Goal: Information Seeking & Learning: Understand process/instructions

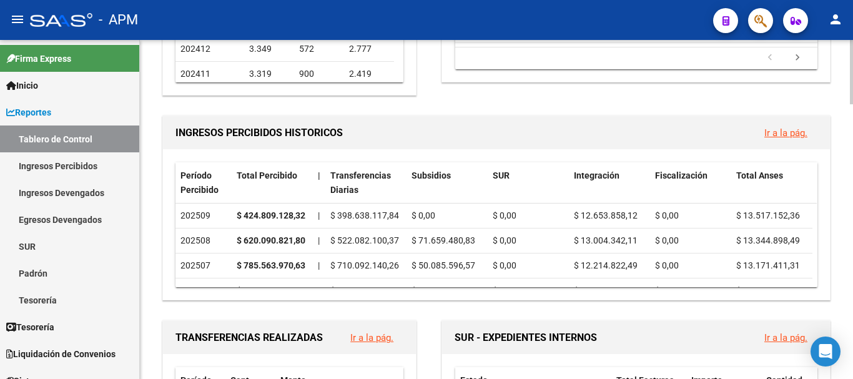
scroll to position [145, 0]
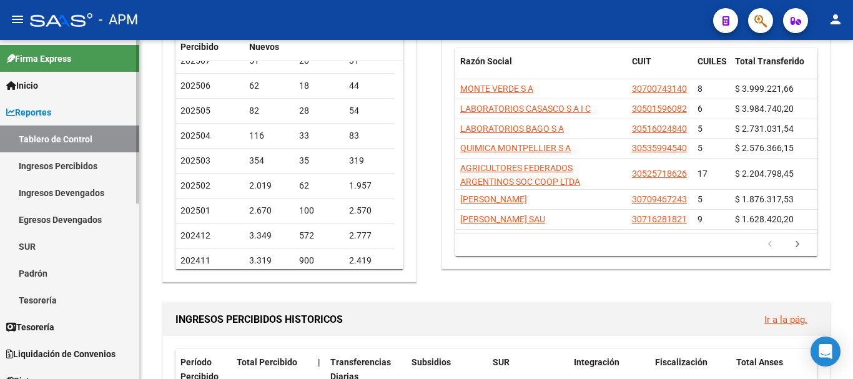
click at [78, 106] on link "Reportes" at bounding box center [69, 112] width 139 height 27
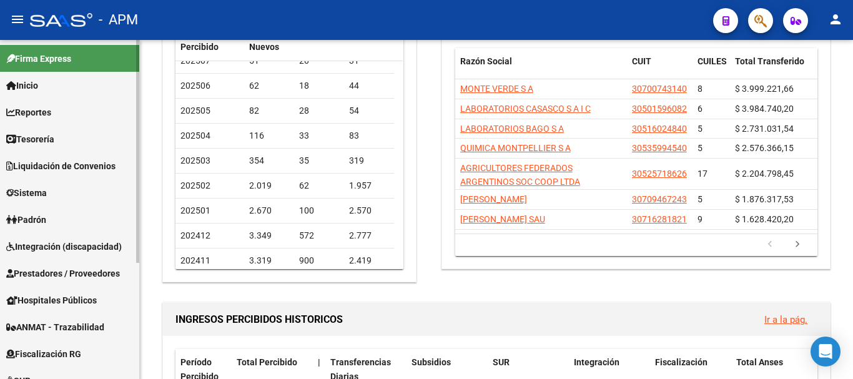
click at [76, 109] on link "Reportes" at bounding box center [69, 112] width 139 height 27
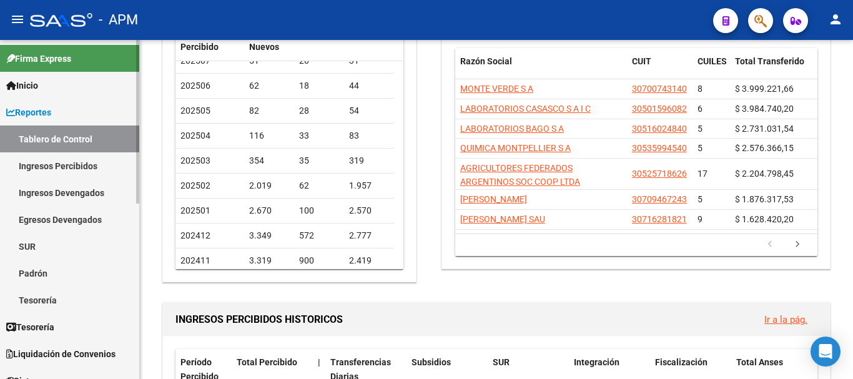
click at [76, 134] on link "Tablero de Control" at bounding box center [69, 138] width 139 height 27
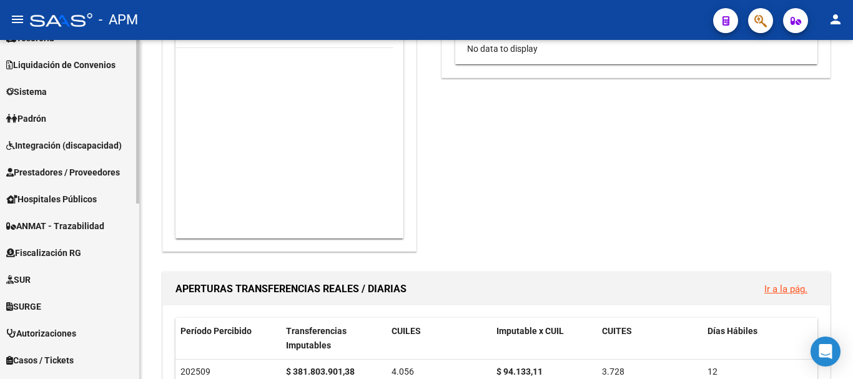
scroll to position [312, 0]
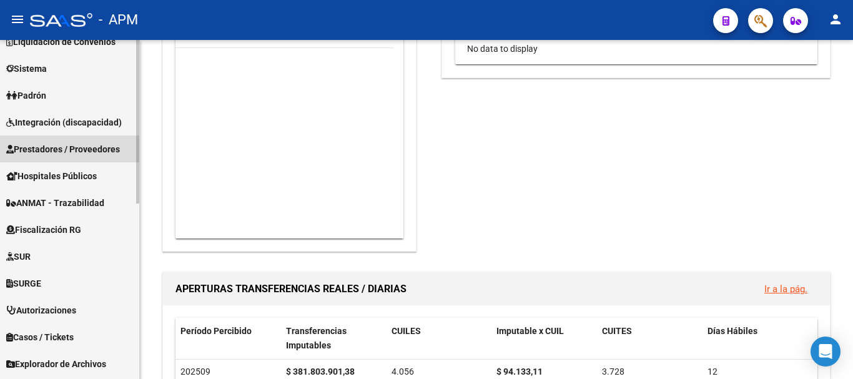
click at [99, 155] on span "Prestadores / Proveedores" at bounding box center [63, 149] width 114 height 14
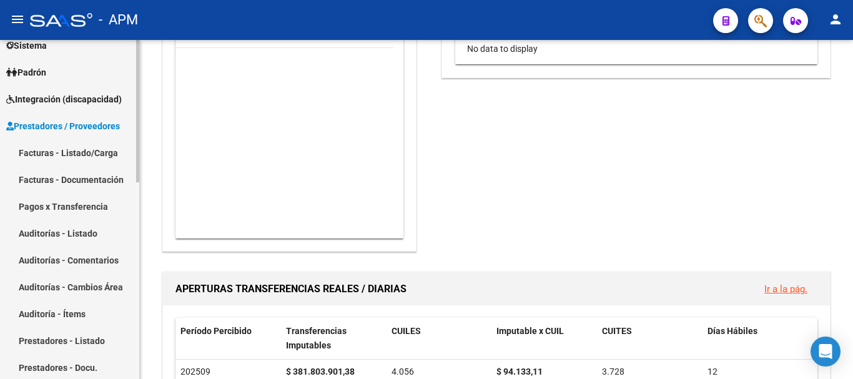
scroll to position [124, 0]
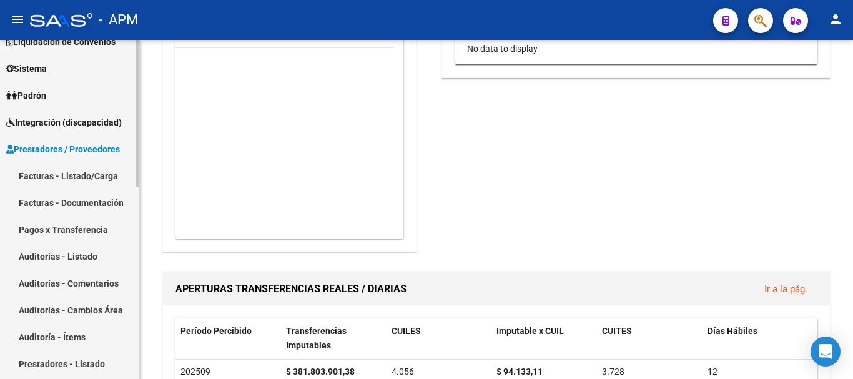
click at [101, 185] on link "Facturas - Listado/Carga" at bounding box center [69, 175] width 139 height 27
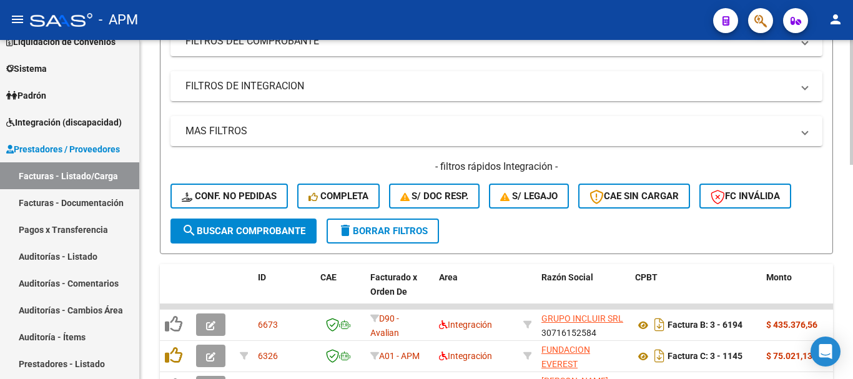
scroll to position [579, 0]
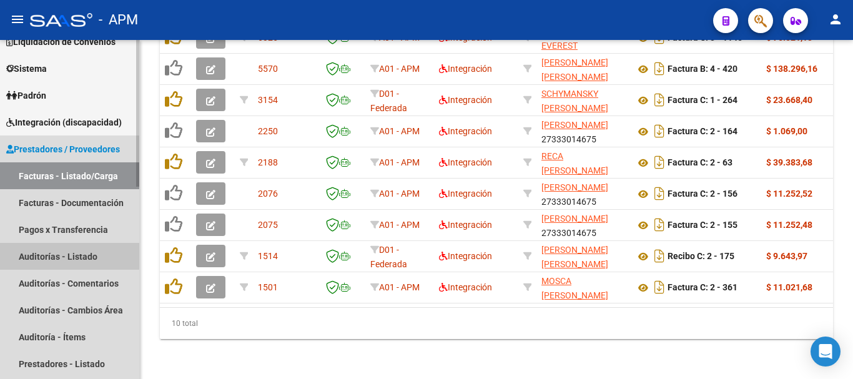
click at [94, 255] on link "Auditorías - Listado" at bounding box center [69, 256] width 139 height 27
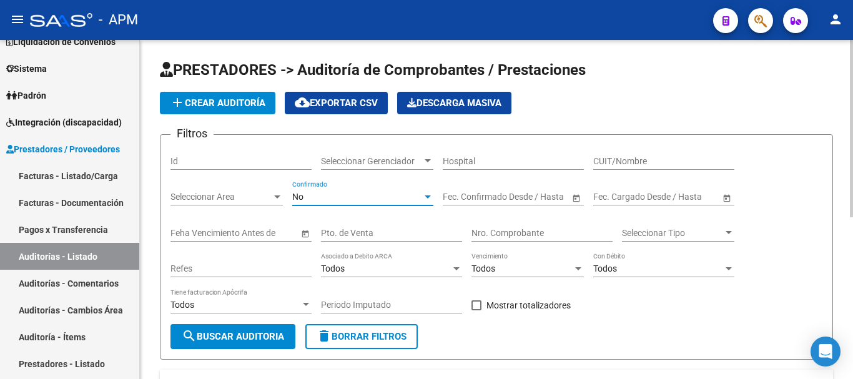
click at [400, 197] on div "No" at bounding box center [357, 197] width 130 height 11
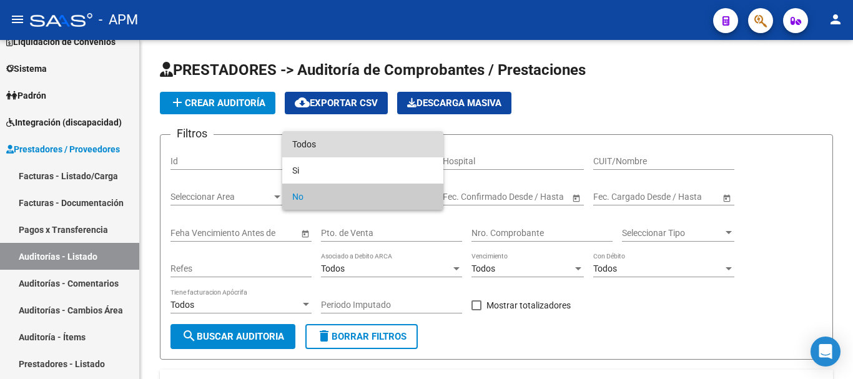
click at [398, 151] on span "Todos" at bounding box center [362, 144] width 141 height 26
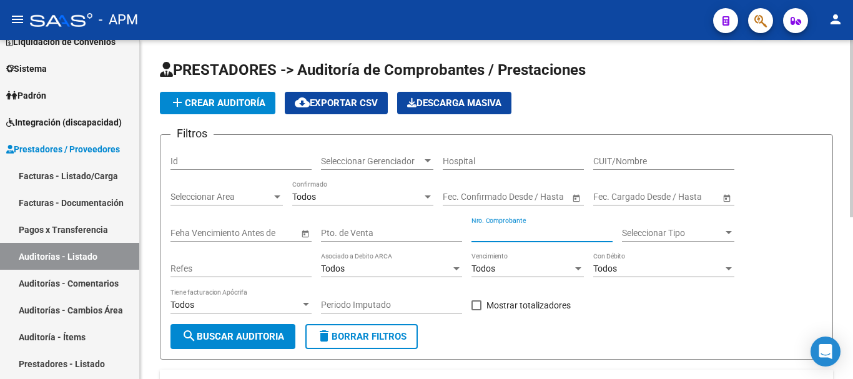
click at [514, 230] on input "Nro. Comprobante" at bounding box center [541, 233] width 141 height 11
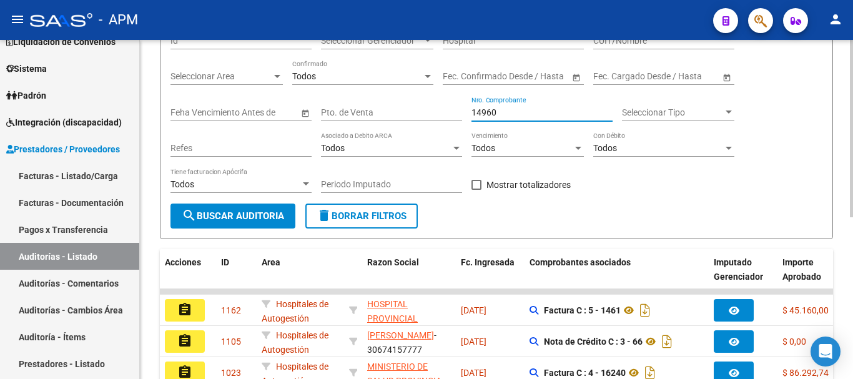
scroll to position [125, 0]
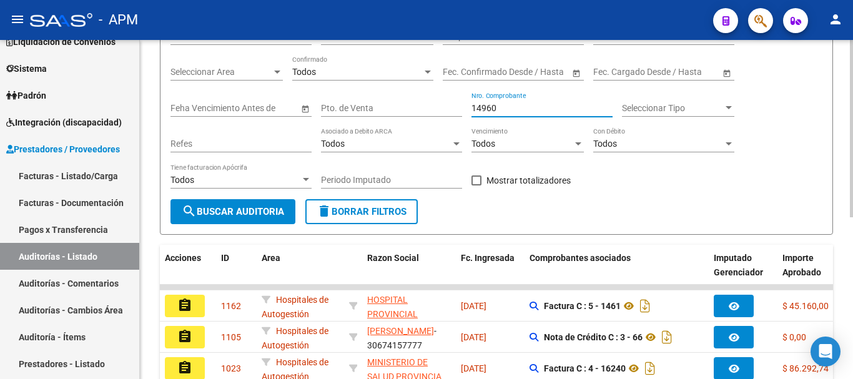
click at [217, 218] on button "search Buscar Auditoria" at bounding box center [232, 211] width 125 height 25
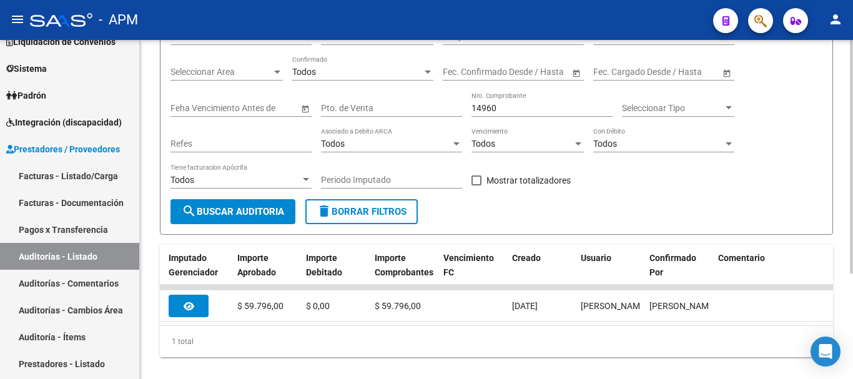
scroll to position [0, 563]
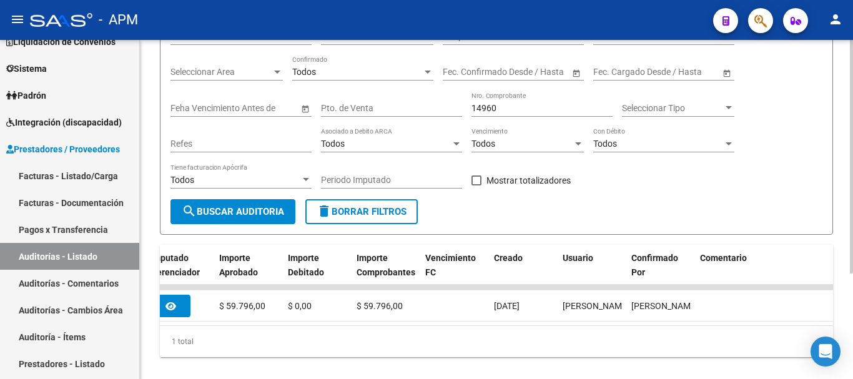
click at [536, 105] on input "14960" at bounding box center [541, 108] width 141 height 11
type input "1"
type input "26134"
click at [248, 209] on span "search Buscar Auditoria" at bounding box center [233, 211] width 102 height 11
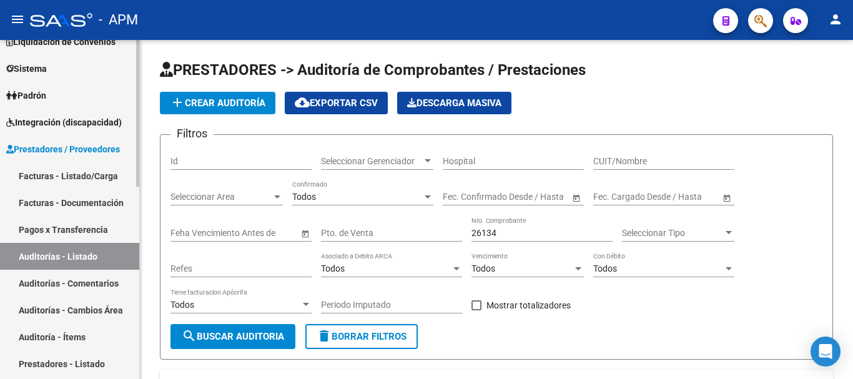
scroll to position [0, 0]
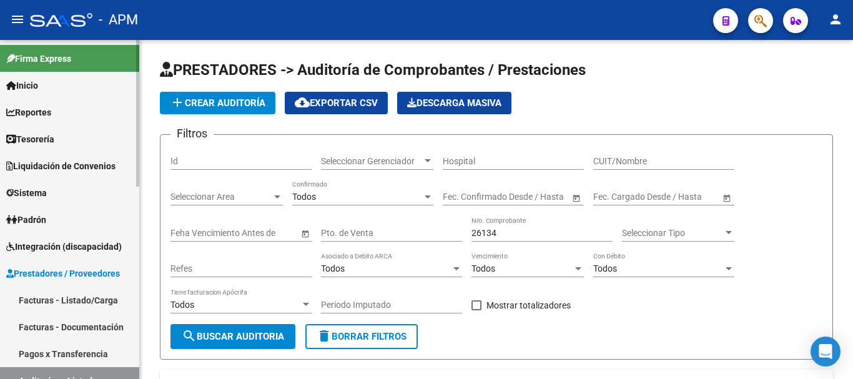
click at [74, 92] on link "Inicio" at bounding box center [69, 85] width 139 height 27
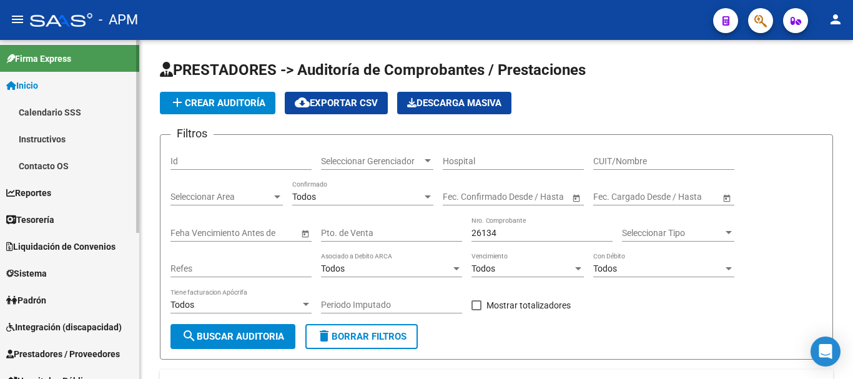
click at [81, 190] on link "Reportes" at bounding box center [69, 192] width 139 height 27
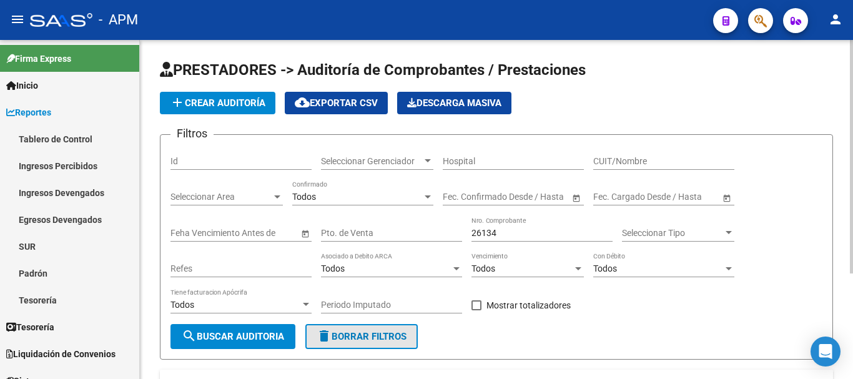
click at [396, 344] on button "delete Borrar Filtros" at bounding box center [361, 336] width 112 height 25
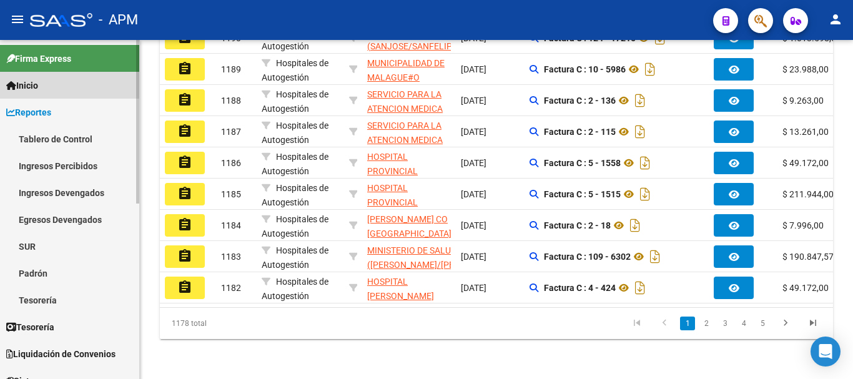
click at [85, 86] on link "Inicio" at bounding box center [69, 85] width 139 height 27
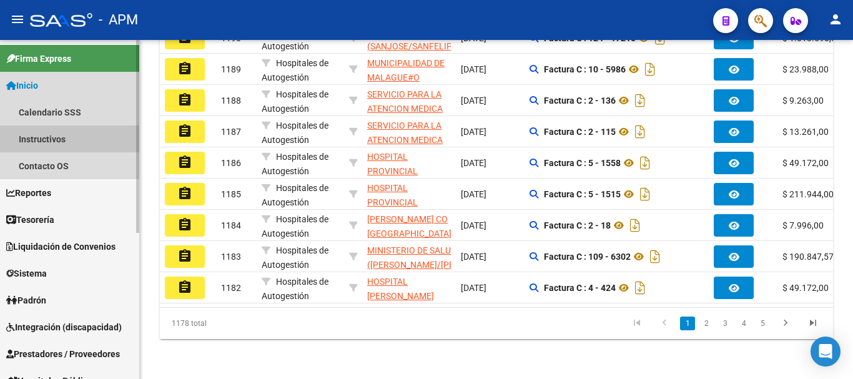
click at [69, 145] on link "Instructivos" at bounding box center [69, 138] width 139 height 27
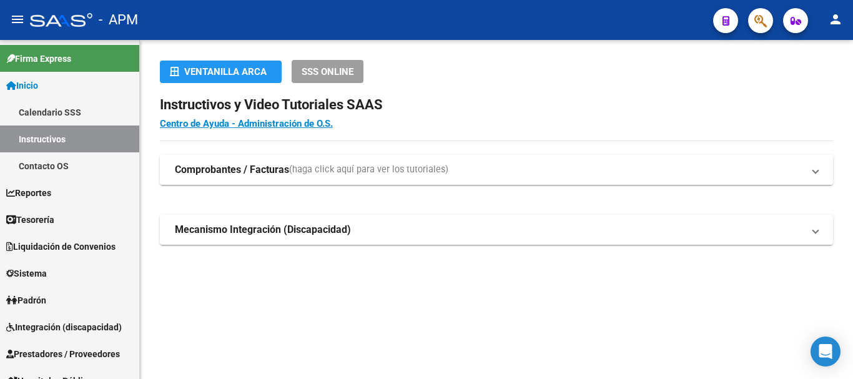
click at [818, 174] on mat-expansion-panel-header "Comprobantes / Facturas (haga click aquí para ver los tutoriales)" at bounding box center [496, 170] width 673 height 30
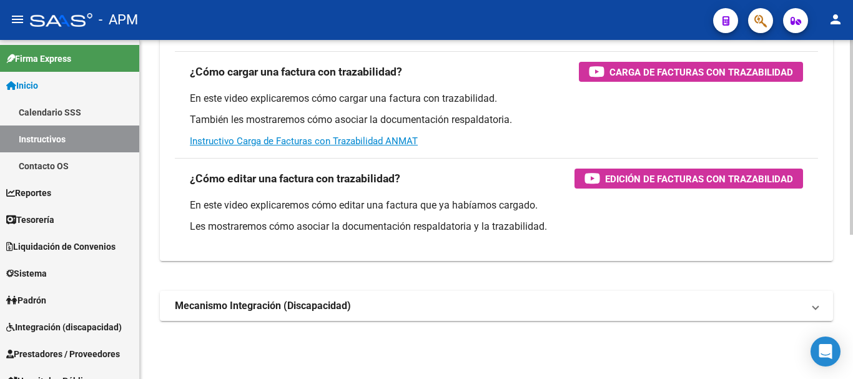
scroll to position [252, 0]
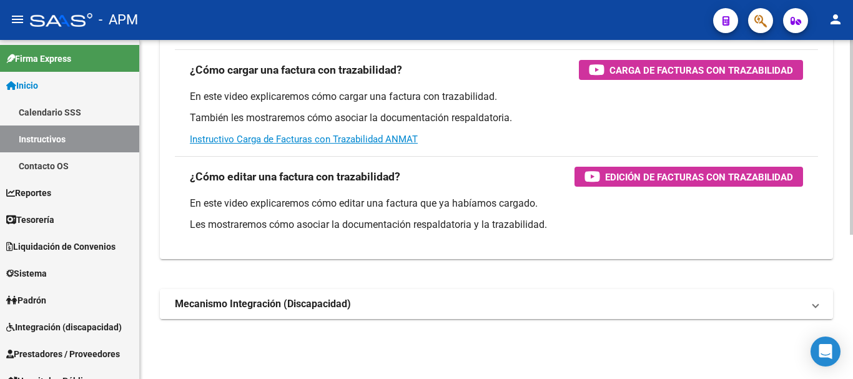
click at [491, 300] on mat-panel-title "Mecanismo Integración (Discapacidad)" at bounding box center [489, 304] width 628 height 14
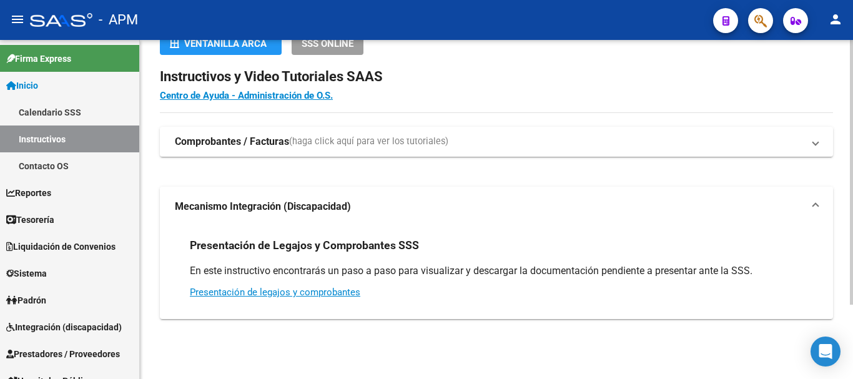
scroll to position [28, 0]
click at [334, 295] on link "Presentación de legajos y comprobantes" at bounding box center [275, 291] width 170 height 11
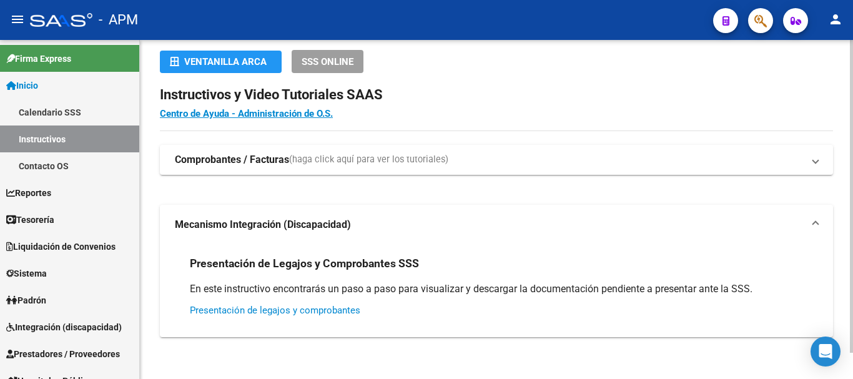
scroll to position [0, 0]
